Goal: Entertainment & Leisure: Consume media (video, audio)

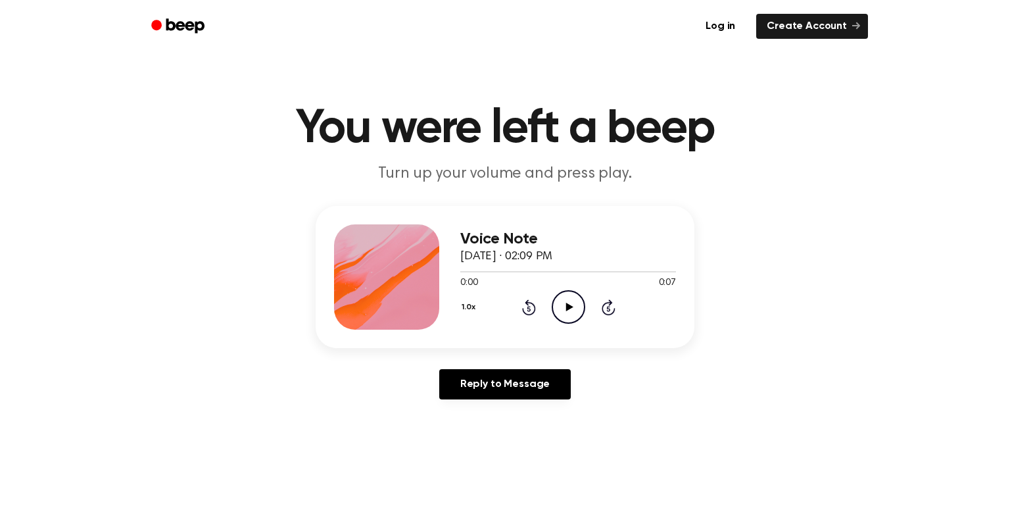
click at [558, 299] on icon "Play Audio" at bounding box center [569, 307] width 34 height 34
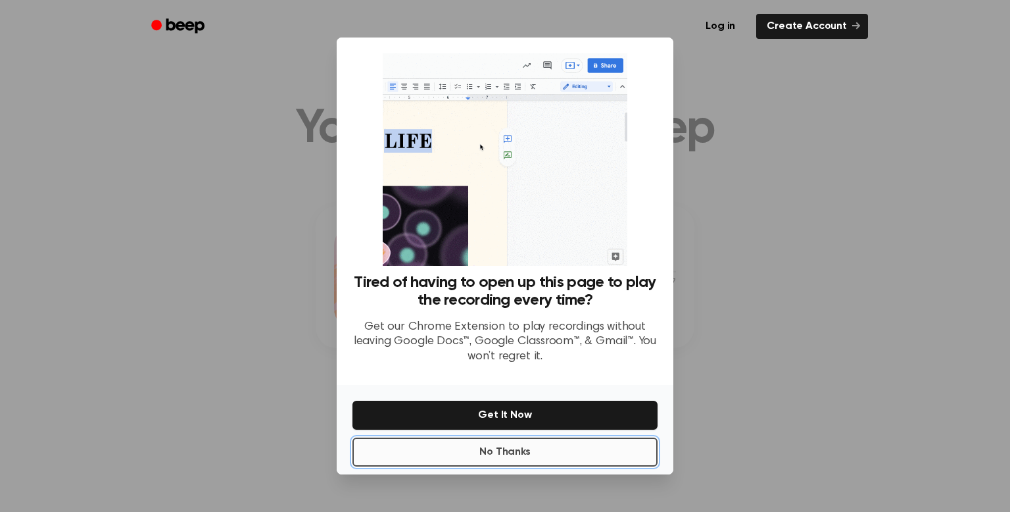
click at [558, 445] on button "No Thanks" at bounding box center [505, 451] width 305 height 29
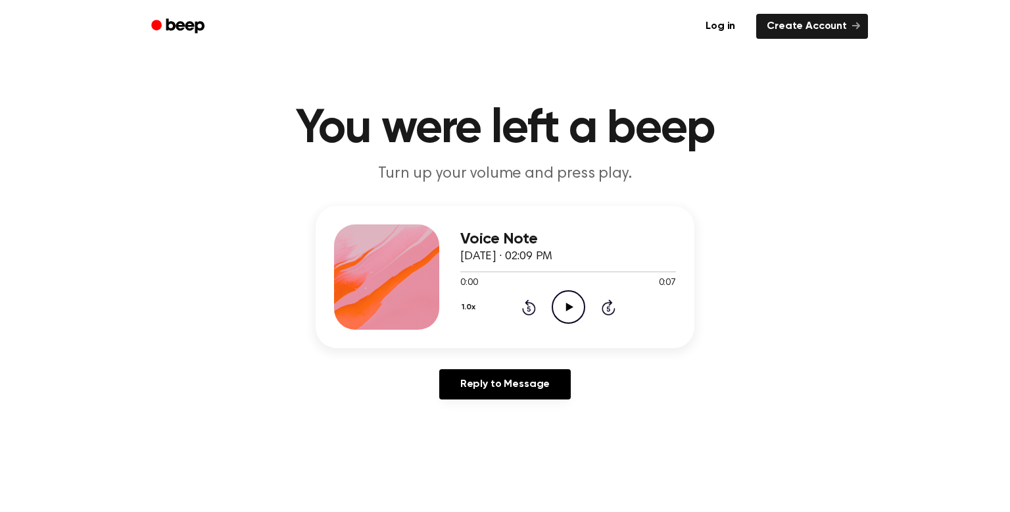
click at [568, 301] on icon "Play Audio" at bounding box center [569, 307] width 34 height 34
click at [462, 272] on div at bounding box center [568, 271] width 216 height 11
click at [564, 318] on icon "Play Audio" at bounding box center [569, 307] width 34 height 34
click at [560, 301] on icon "Play Audio" at bounding box center [569, 307] width 34 height 34
click at [564, 301] on icon "Play Audio" at bounding box center [569, 307] width 34 height 34
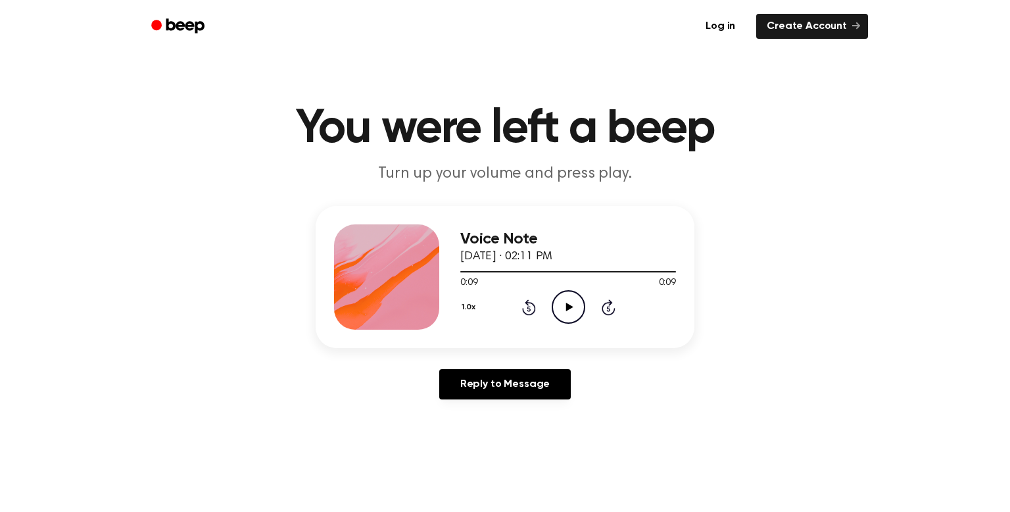
click at [537, 300] on div "1.0x Rewind 5 seconds Play Audio Skip 5 seconds" at bounding box center [568, 307] width 216 height 34
click at [532, 304] on icon at bounding box center [529, 307] width 14 height 16
click at [561, 306] on icon "Play Audio" at bounding box center [569, 307] width 34 height 34
click at [561, 307] on icon "Pause Audio" at bounding box center [569, 307] width 34 height 34
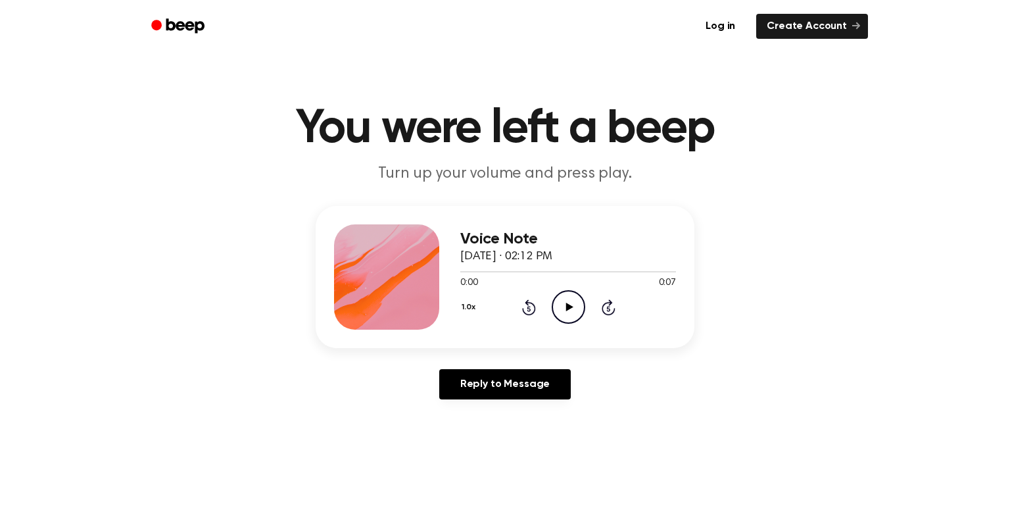
click at [566, 298] on icon "Play Audio" at bounding box center [569, 307] width 34 height 34
click at [462, 270] on div at bounding box center [568, 271] width 216 height 11
click at [558, 310] on icon "Play Audio" at bounding box center [569, 307] width 34 height 34
click at [574, 302] on icon "Play Audio" at bounding box center [569, 307] width 34 height 34
click at [577, 308] on icon "Play Audio" at bounding box center [569, 307] width 34 height 34
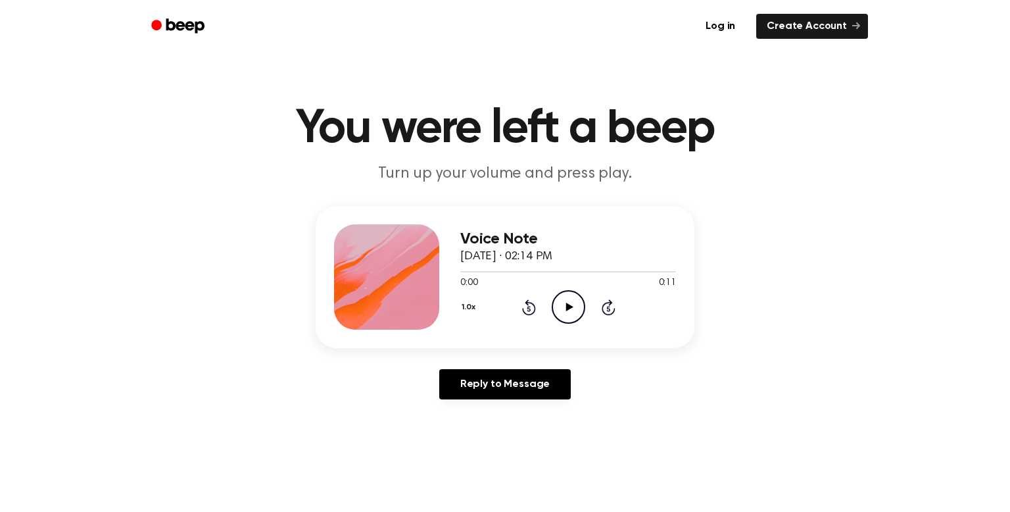
click at [564, 303] on icon "Play Audio" at bounding box center [569, 307] width 34 height 34
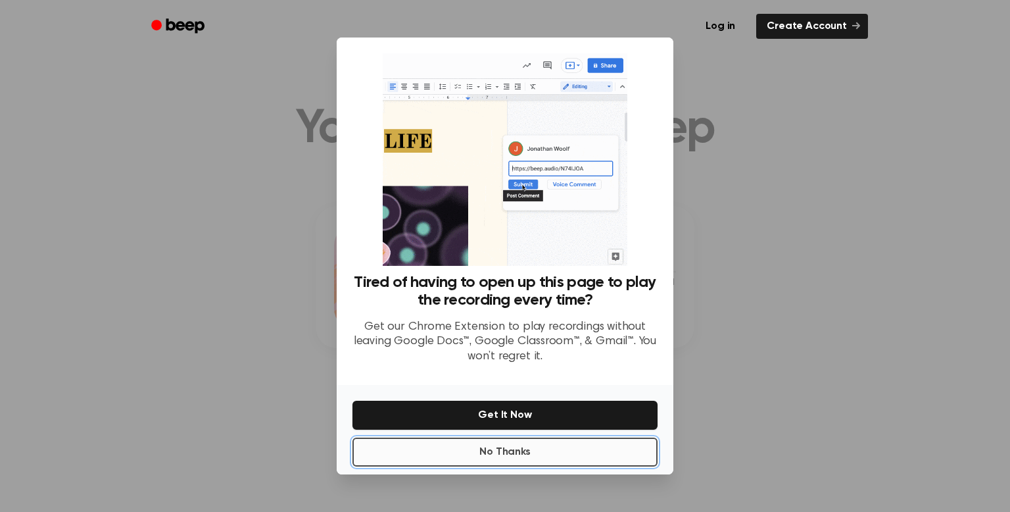
click at [576, 450] on button "No Thanks" at bounding box center [505, 451] width 305 height 29
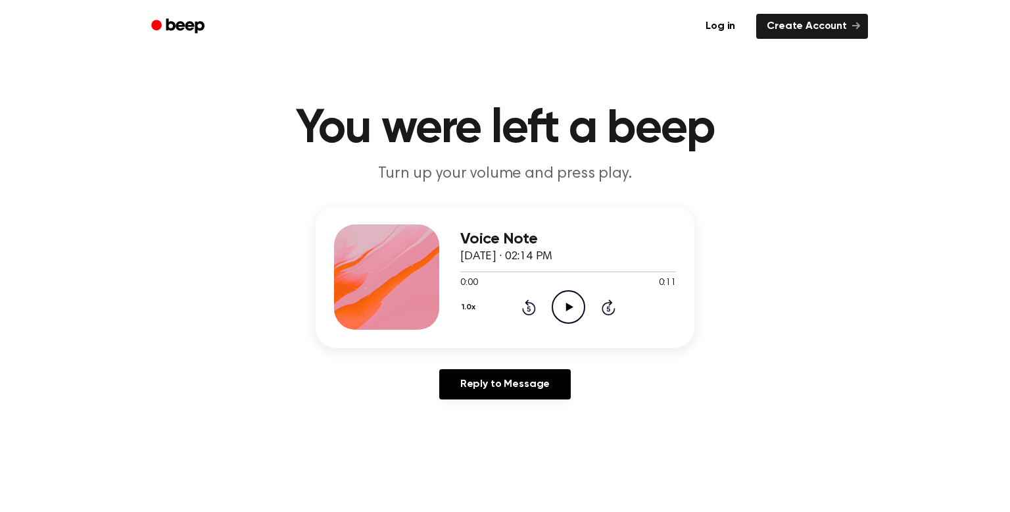
click at [576, 308] on icon "Play Audio" at bounding box center [569, 307] width 34 height 34
click at [563, 307] on icon "Play Audio" at bounding box center [569, 307] width 34 height 34
click at [465, 275] on div at bounding box center [568, 271] width 216 height 11
click at [570, 312] on icon "Play Audio" at bounding box center [569, 307] width 34 height 34
click at [570, 299] on icon "Play Audio" at bounding box center [569, 307] width 34 height 34
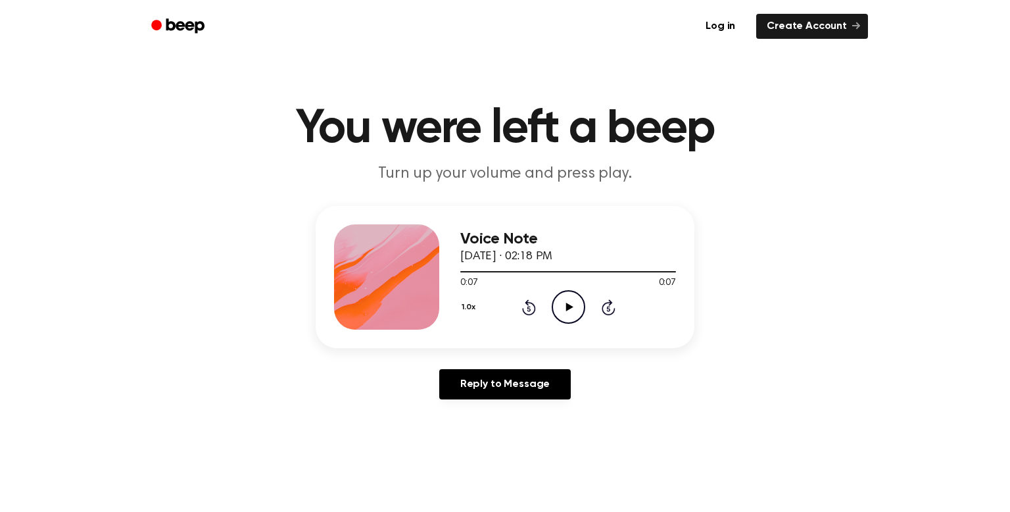
click at [563, 311] on icon "Play Audio" at bounding box center [569, 307] width 34 height 34
click at [556, 316] on icon "Play Audio" at bounding box center [569, 307] width 34 height 34
click at [571, 310] on icon "Play Audio" at bounding box center [569, 307] width 34 height 34
click at [575, 306] on icon "Play Audio" at bounding box center [569, 307] width 34 height 34
